Goal: Communication & Community: Ask a question

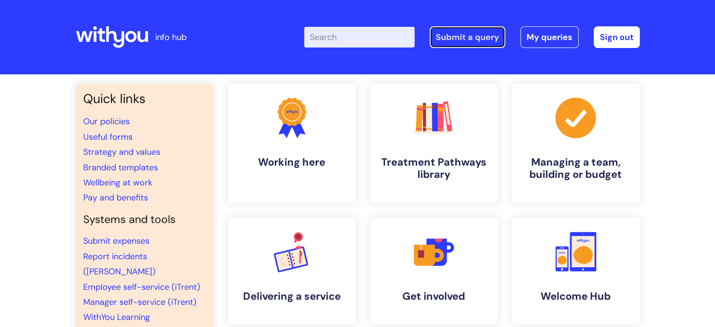
click at [470, 37] on link "Submit a query" at bounding box center [468, 37] width 76 height 22
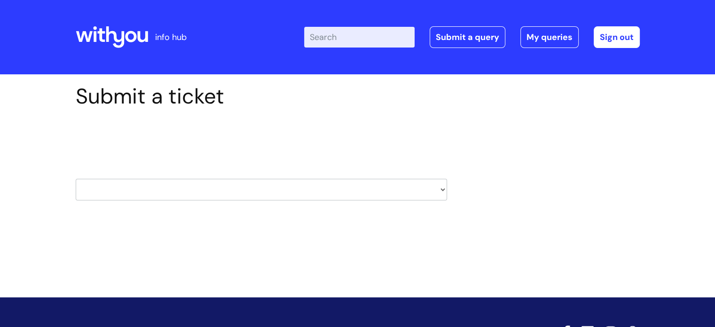
drag, startPoint x: 442, startPoint y: 187, endPoint x: 420, endPoint y: 190, distance: 22.3
click at [442, 187] on select "HR / People IT and Support Clinical Drug Alerts Finance Accounts Data Support T…" at bounding box center [261, 190] width 371 height 22
select select "clinical_drug_alerts"
click at [76, 179] on select "HR / People IT and Support Clinical Drug Alerts Finance Accounts Data Support T…" at bounding box center [261, 190] width 371 height 22
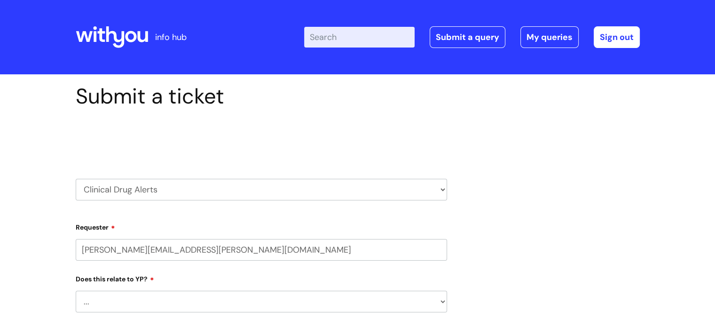
select select "80004286540"
click at [443, 189] on select "HR / People IT and Support Clinical Drug Alerts Finance Accounts Data Support T…" at bounding box center [261, 190] width 371 height 22
select select "it_and_support"
click at [76, 179] on select "HR / People IT and Support Clinical Drug Alerts Finance Accounts Data Support T…" at bounding box center [261, 190] width 371 height 22
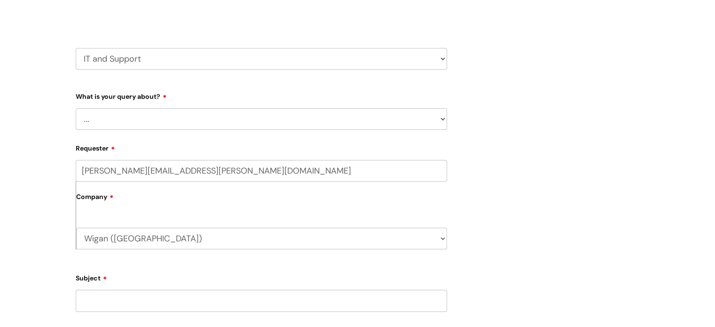
scroll to position [47, 0]
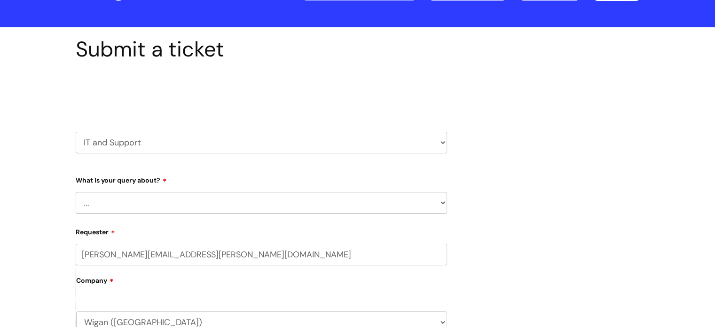
click at [434, 200] on select "... Mobile Phone Reset & MFA Accounts, Starters and Leavers IT Hardware issue I…" at bounding box center [261, 203] width 371 height 22
select select "Something Else"
click at [76, 192] on select "... Mobile Phone Reset & MFA Accounts, Starters and Leavers IT Hardware issue I…" at bounding box center [261, 203] width 371 height 22
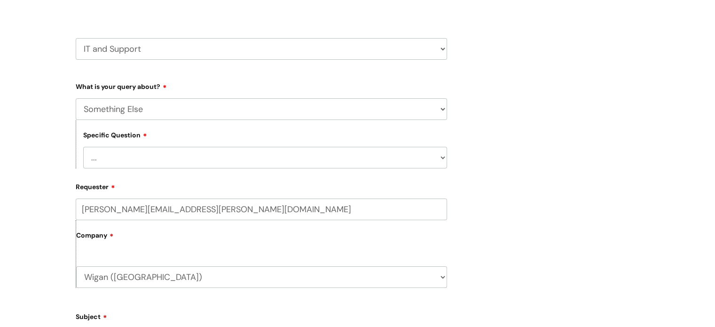
scroll to position [141, 0]
click at [113, 151] on select "... My problem is not listed" at bounding box center [265, 157] width 364 height 22
select select "My problem is not listed"
click at [83, 146] on select "... My problem is not listed" at bounding box center [265, 157] width 364 height 22
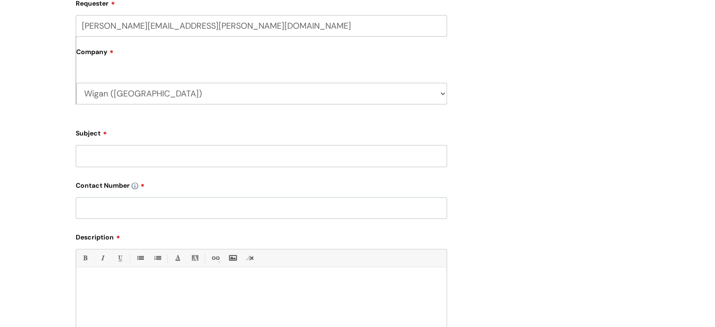
scroll to position [329, 0]
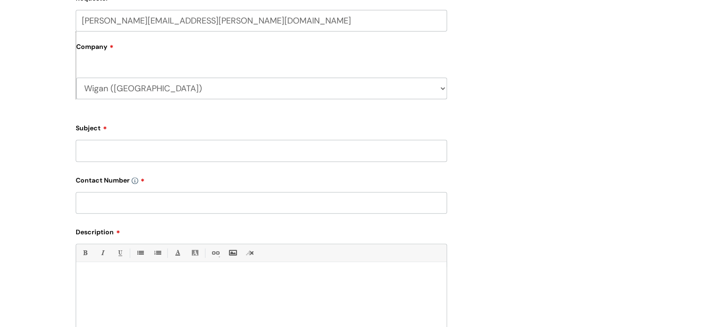
click at [102, 151] on input "Subject" at bounding box center [261, 151] width 371 height 22
type input "access to estates folder to add documents"
click at [84, 272] on div at bounding box center [261, 299] width 370 height 65
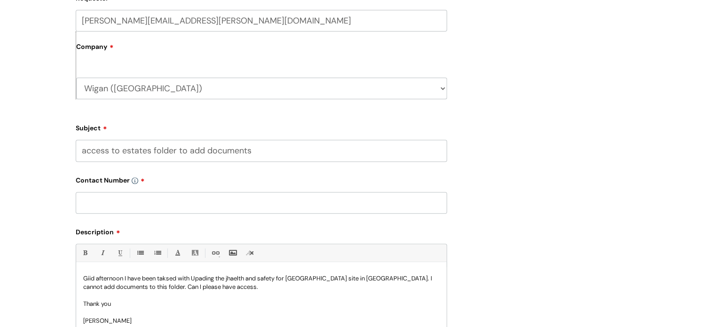
click at [90, 278] on p "Giid afternoon I have been taksed with Upading the jhaelth and safety for [GEOG…" at bounding box center [261, 282] width 356 height 17
click at [129, 277] on p "Good afternoon I have been taksed with Upading the jhaelth and safety for [GEOG…" at bounding box center [261, 282] width 356 height 17
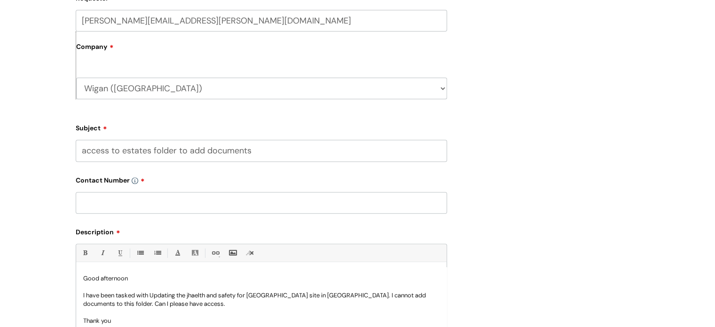
click at [157, 294] on p "I have been tasked with Updating the jhaelth and safety for [GEOGRAPHIC_DATA] s…" at bounding box center [261, 299] width 356 height 17
click at [154, 293] on p "I have been tasked with Updating the jhaelth and safety for [GEOGRAPHIC_DATA] s…" at bounding box center [261, 299] width 356 height 17
drag, startPoint x: 261, startPoint y: 297, endPoint x: 260, endPoint y: 305, distance: 8.5
click at [239, 309] on p at bounding box center [261, 312] width 356 height 8
click at [261, 297] on p "I have been tasked with updating the health and safety for [GEOGRAPHIC_DATA] si…" at bounding box center [261, 299] width 356 height 17
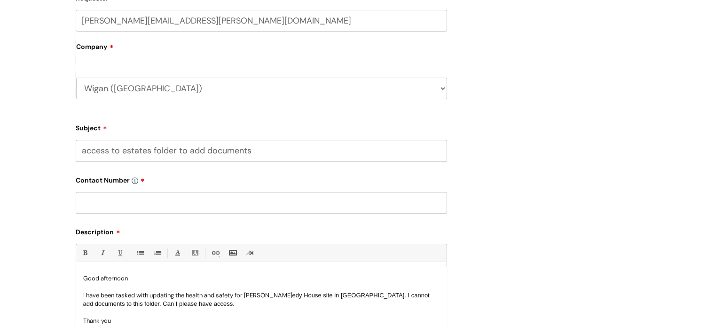
scroll to position [17, 0]
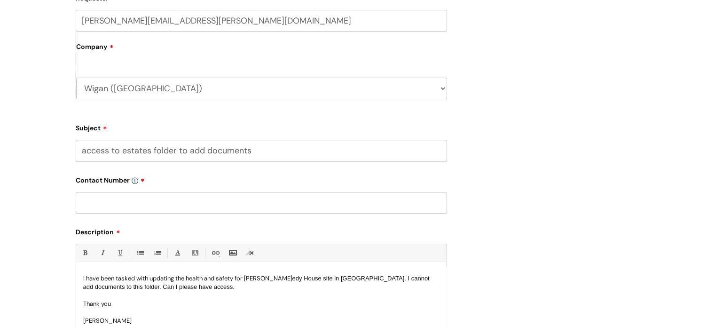
click at [248, 279] on p "I have been tasked with updating the health and safety for [PERSON_NAME] House …" at bounding box center [261, 282] width 356 height 17
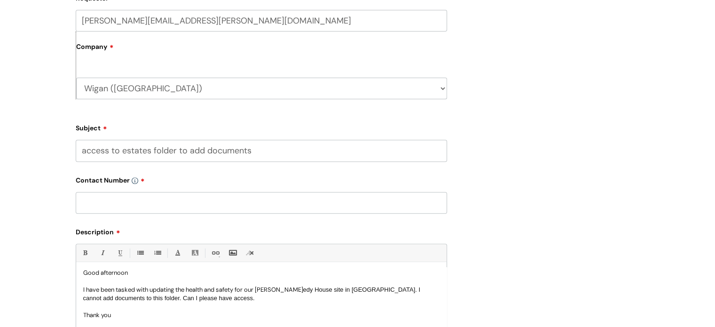
scroll to position [0, 0]
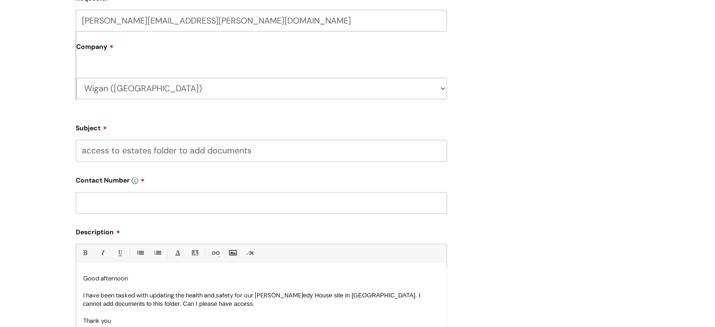
click at [421, 295] on span "edy House site in [GEOGRAPHIC_DATA]. I cannot add documents to this folder. Can…" at bounding box center [252, 299] width 338 height 16
click at [102, 307] on span "edy House site in [GEOGRAPHIC_DATA]. I cannot add documents to the easates fold…" at bounding box center [252, 299] width 338 height 16
click at [104, 306] on span "edy House site in [GEOGRAPHIC_DATA]. I cannot add documents to the easates fold…" at bounding box center [252, 299] width 338 height 16
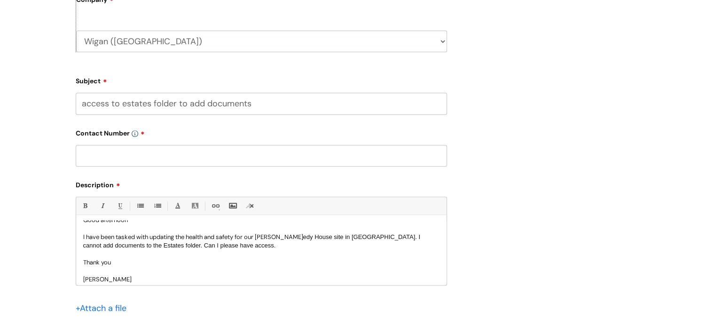
scroll to position [17, 0]
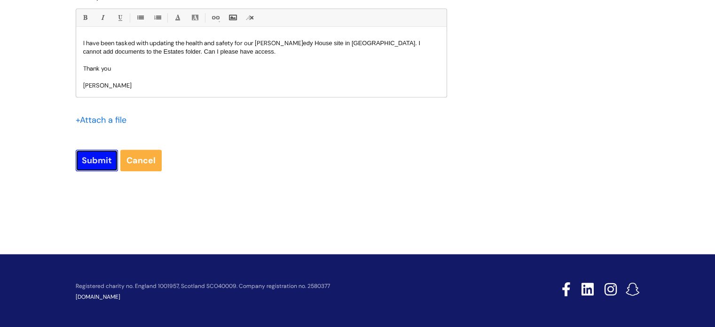
click at [99, 163] on input "Submit" at bounding box center [97, 161] width 42 height 22
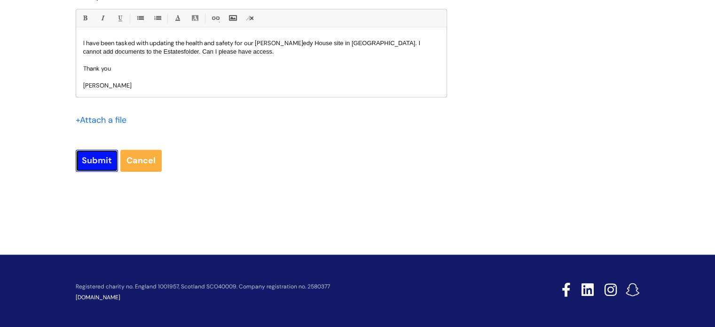
click at [99, 163] on input "Submit" at bounding box center [97, 161] width 42 height 22
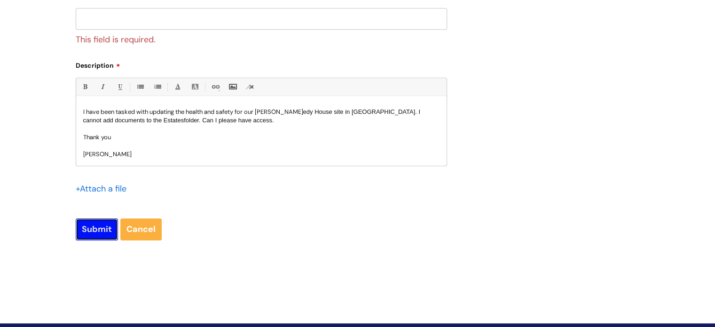
scroll to position [394, 0]
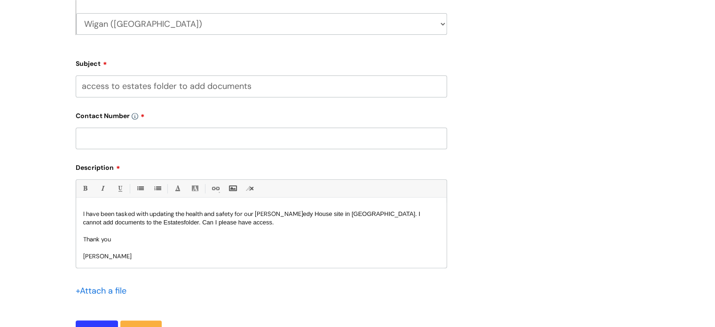
click at [130, 142] on input "text" at bounding box center [261, 138] width 371 height 22
paste input "07970830647"
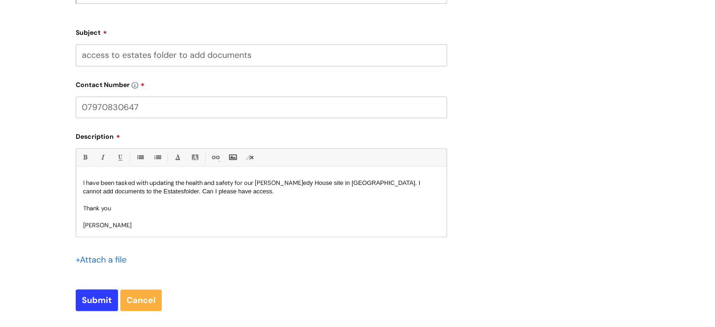
scroll to position [488, 0]
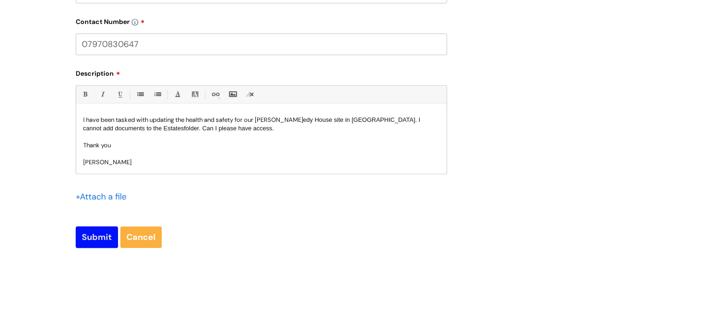
type input "07970830647"
drag, startPoint x: 93, startPoint y: 242, endPoint x: 100, endPoint y: 265, distance: 23.5
click at [94, 242] on input "Submit" at bounding box center [97, 237] width 42 height 22
type input "Please Wait..."
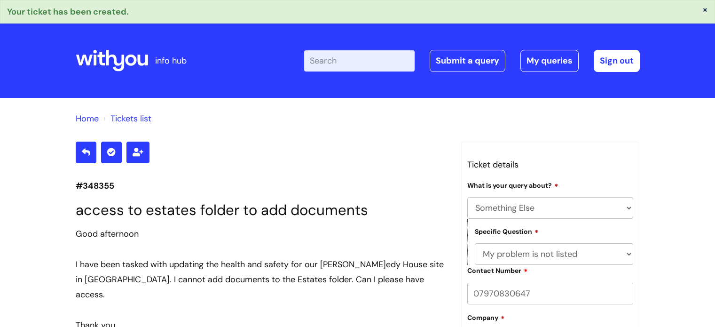
select select "Something Else"
select select "My problem is not listed"
